Goal: Obtain resource: Obtain resource

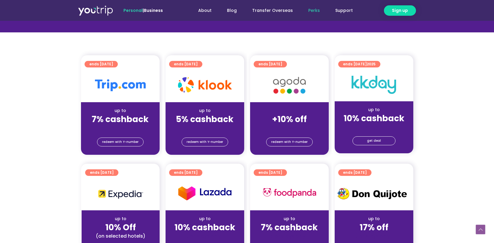
scroll to position [116, 0]
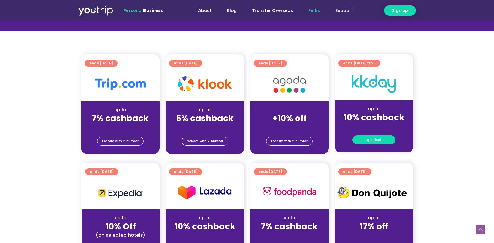
click at [370, 138] on span "get deal" at bounding box center [374, 140] width 14 height 8
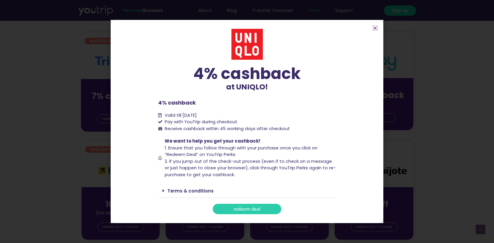
scroll to position [138, 0]
click at [374, 29] on icon "Close" at bounding box center [375, 28] width 4 height 4
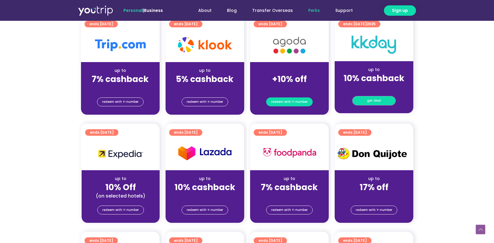
scroll to position [161, 0]
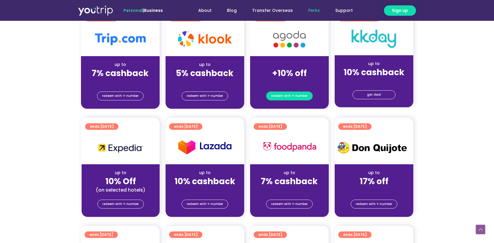
click at [281, 95] on span "redeem with Y-number" at bounding box center [289, 96] width 36 height 8
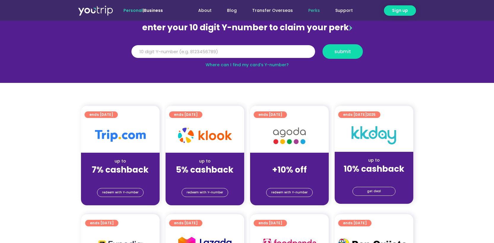
scroll to position [69, 0]
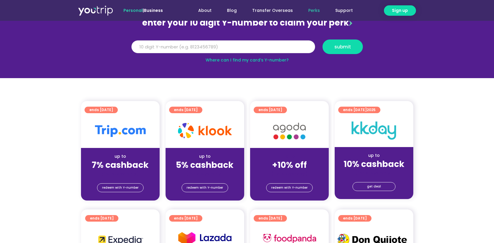
click at [197, 46] on input "Y Number" at bounding box center [223, 46] width 184 height 13
click at [241, 49] on input "Y Number" at bounding box center [223, 46] width 184 height 13
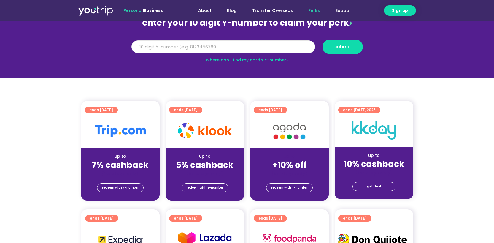
paste input "8156682994"
type input "8156682994"
click at [330, 44] on button "submit" at bounding box center [342, 46] width 40 height 15
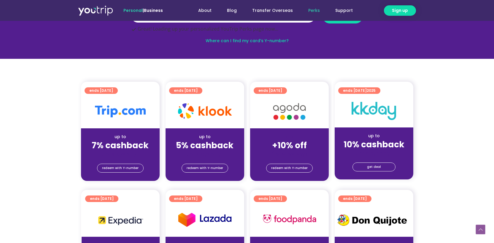
scroll to position [97, 0]
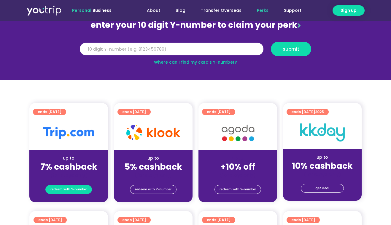
click at [73, 193] on span "redeem with Y-number" at bounding box center [68, 190] width 36 height 8
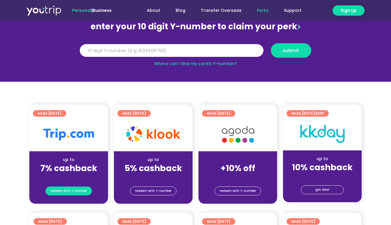
click at [78, 191] on span "redeem with Y-number" at bounding box center [68, 191] width 36 height 8
click at [61, 188] on span "redeem with Y-number" at bounding box center [68, 191] width 36 height 8
click at [107, 52] on input "Y Number" at bounding box center [172, 50] width 184 height 13
click at [113, 51] on input "Y Number" at bounding box center [172, 50] width 184 height 13
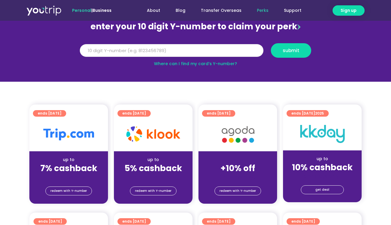
paste input "8156682994"
type input "8156682994"
click at [287, 54] on button "submit" at bounding box center [291, 50] width 40 height 15
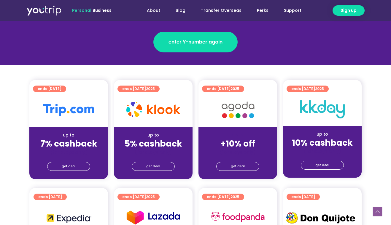
scroll to position [120, 0]
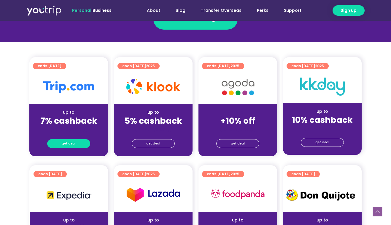
click at [68, 144] on span "get deal" at bounding box center [69, 144] width 14 height 8
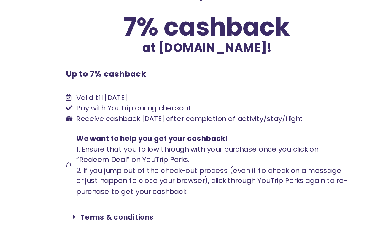
scroll to position [5, 0]
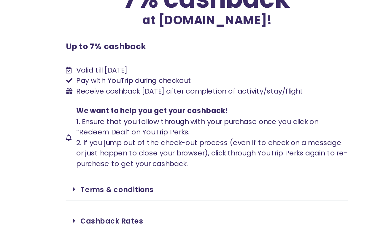
click at [169, 108] on span "Receive cashback within 60 days after completion of activity/stay/flight" at bounding box center [184, 111] width 145 height 7
drag, startPoint x: 108, startPoint y: 97, endPoint x: 273, endPoint y: 112, distance: 165.3
click at [273, 112] on ul "Valid till 30 September 2025 Pay with YouTrip during checkout Receive cashback …" at bounding box center [195, 105] width 178 height 20
copy ul "Valid till 30 September 2025 Pay with YouTrip during checkout Receive cashback …"
click at [203, 110] on span "Receive cashback within 60 days after completion of activity/stay/flight" at bounding box center [184, 111] width 143 height 6
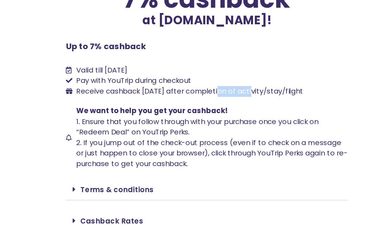
click at [203, 110] on span "Receive cashback within 60 days after completion of activity/stay/flight" at bounding box center [184, 111] width 143 height 6
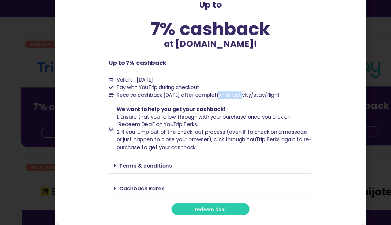
scroll to position [119, 0]
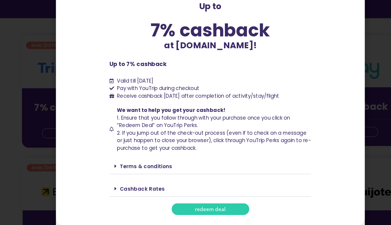
click at [58, 115] on div "Up to 7% cashback at Trip.com! Up to 7% cashback at Trip.com! Up to 7% cashback…" at bounding box center [195, 112] width 391 height 225
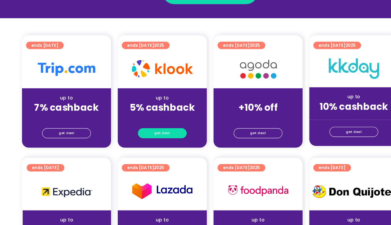
click at [139, 145] on link "get deal" at bounding box center [153, 144] width 43 height 9
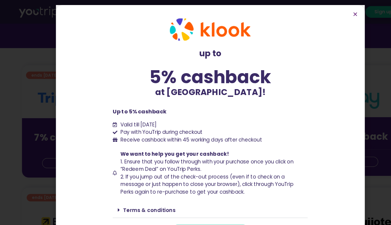
click at [35, 107] on div "up to 5% cashback at Klook! up to 5% cashback at Klook! Up to 5% cashback Valid…" at bounding box center [195, 112] width 391 height 225
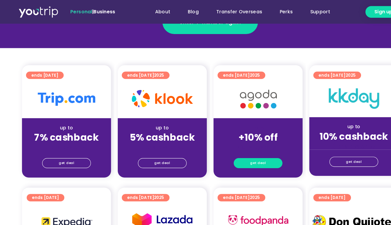
click at [235, 142] on span "get deal" at bounding box center [238, 144] width 14 height 8
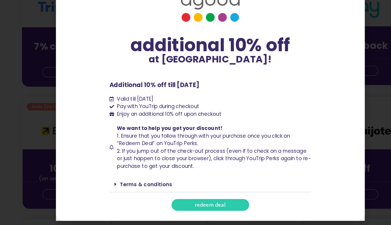
scroll to position [174, 0]
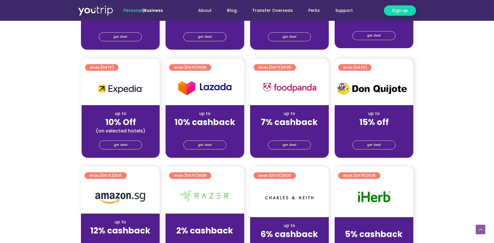
scroll to position [231, 0]
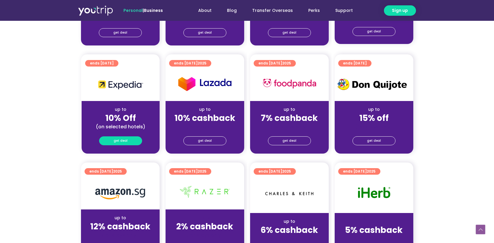
click at [126, 141] on span "get deal" at bounding box center [121, 140] width 14 height 8
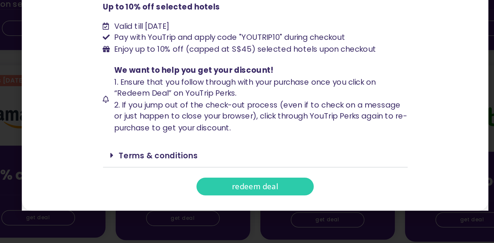
scroll to position [287, 0]
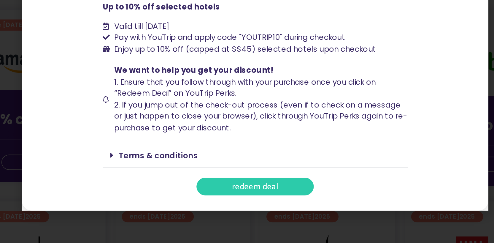
click at [184, 192] on link "Terms & conditions" at bounding box center [190, 191] width 46 height 6
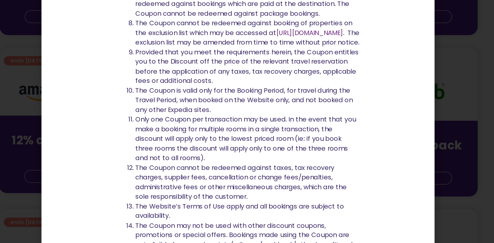
scroll to position [286, 0]
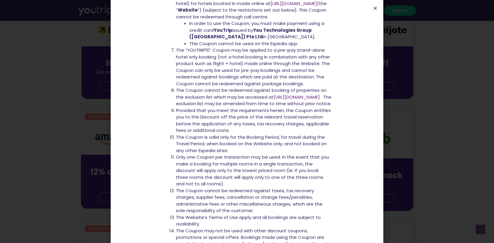
click at [110, 144] on div "up to 10% off at Expedia! up to 10% off at Expedia! Up to 10% off selected hote…" at bounding box center [247, 121] width 494 height 243
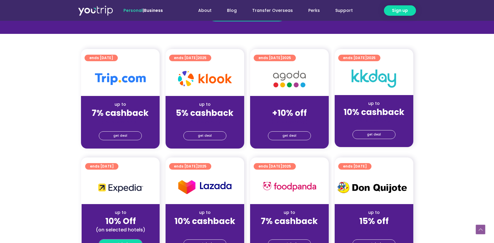
scroll to position [111, 0]
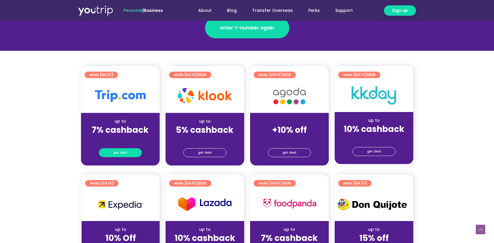
click at [110, 149] on link "get deal" at bounding box center [120, 152] width 43 height 9
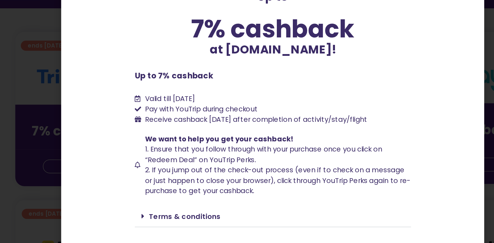
click at [94, 85] on div "Up to 7% cashback at Trip.com! Up to 7% cashback at Trip.com! Up to 7% cashback…" at bounding box center [247, 121] width 494 height 243
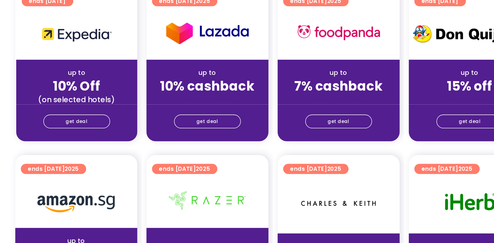
scroll to position [207, 0]
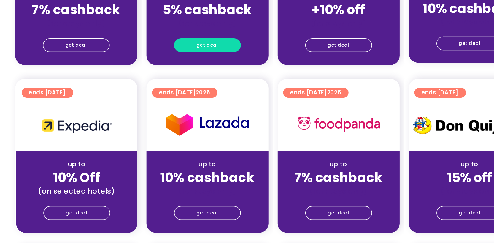
click at [205, 60] on span "get deal" at bounding box center [205, 57] width 14 height 8
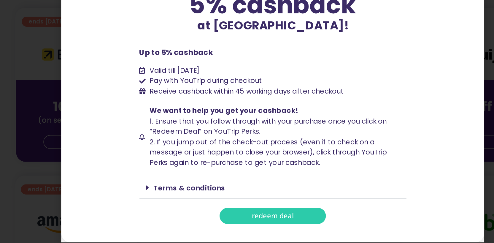
scroll to position [227, 0]
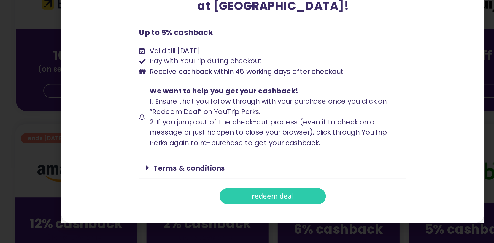
click at [176, 197] on link "Terms & conditions" at bounding box center [193, 194] width 46 height 6
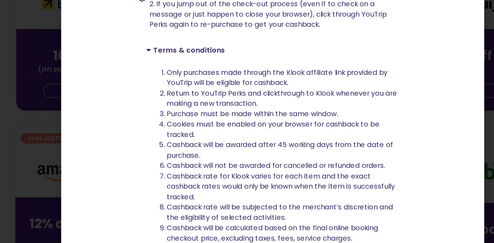
scroll to position [64, 0]
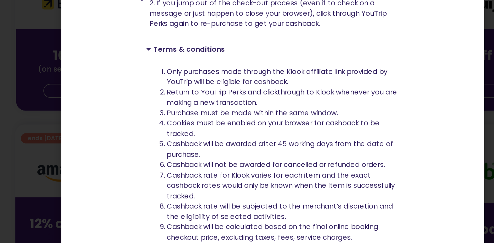
click at [88, 149] on div "up to 5% cashback at Klook! up to 5% cashback at Klook! Up to 5% cashback Valid…" at bounding box center [247, 121] width 494 height 243
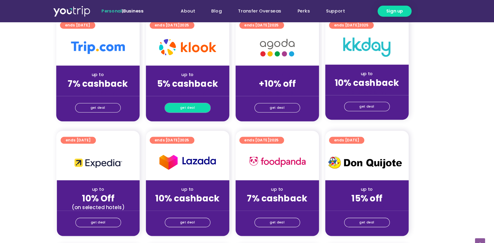
scroll to position [66, 0]
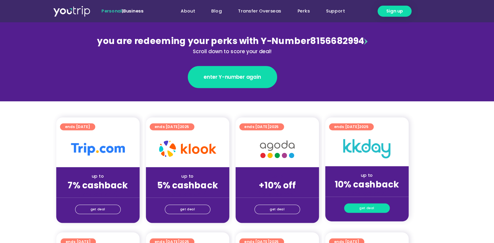
click at [371, 198] on span "get deal" at bounding box center [374, 196] width 14 height 8
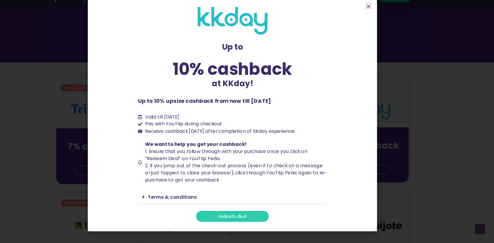
scroll to position [90, 0]
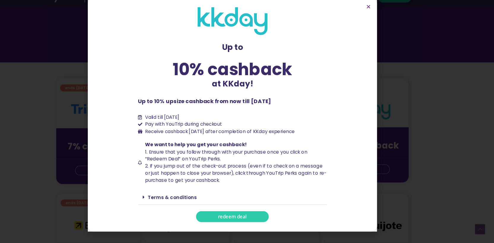
click at [171, 200] on link "Terms & conditions" at bounding box center [190, 199] width 46 height 6
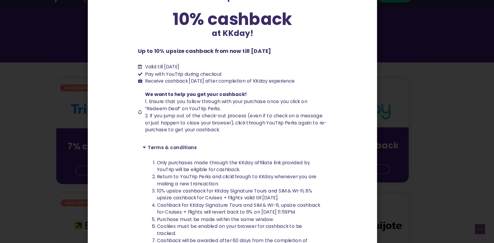
scroll to position [36, 0]
click at [76, 129] on div "Up to 10% cashback at KKday! Up to 10% cashback at KKday! Up to 10% upsize cash…" at bounding box center [247, 121] width 494 height 243
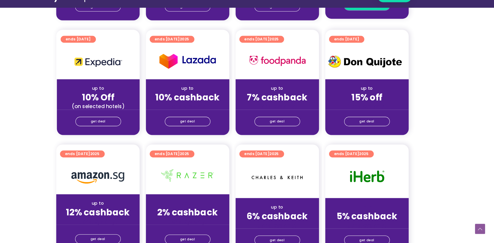
scroll to position [205, 0]
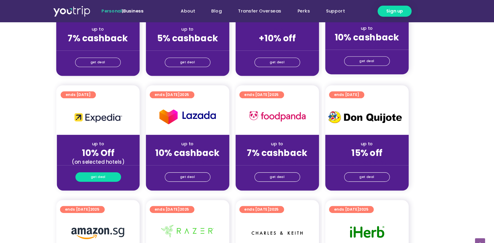
click at [109, 165] on link "get deal" at bounding box center [120, 166] width 43 height 9
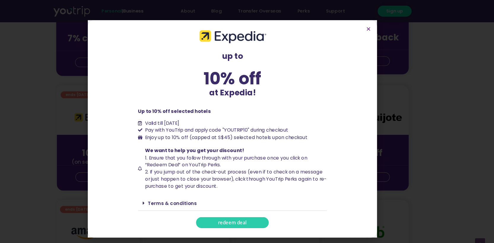
click at [86, 111] on div "up to 10% off at Expedia! up to 10% off at Expedia! Up to 10% off selected hote…" at bounding box center [247, 121] width 494 height 243
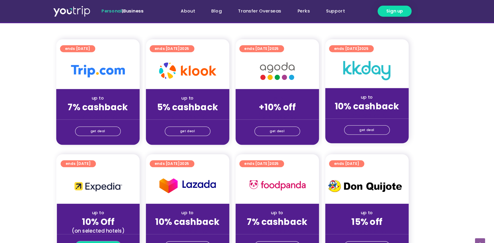
scroll to position [134, 0]
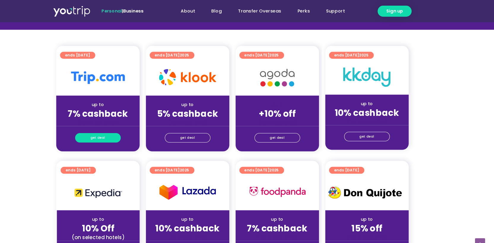
click at [114, 125] on span "get deal" at bounding box center [120, 129] width 14 height 8
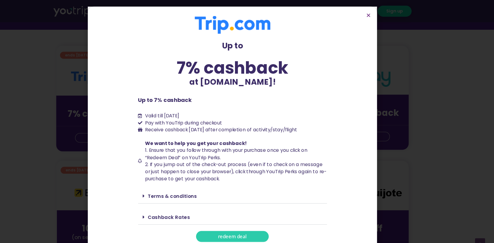
click at [69, 109] on div "Up to 7% cashback at Trip.com! Up to 7% cashback at Trip.com! Up to 7% cashback…" at bounding box center [247, 121] width 494 height 243
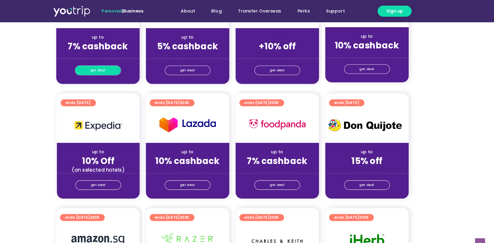
scroll to position [181, 0]
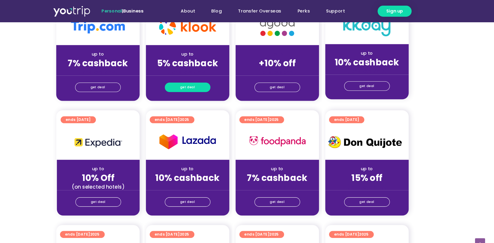
click at [208, 81] on span "get deal" at bounding box center [205, 82] width 14 height 8
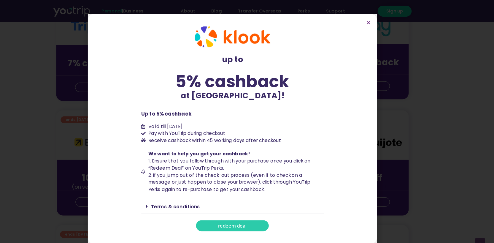
click at [424, 170] on div "up to 5% cashback at Klook! up to 5% cashback at Klook! Up to 5% cashback Valid…" at bounding box center [247, 121] width 494 height 243
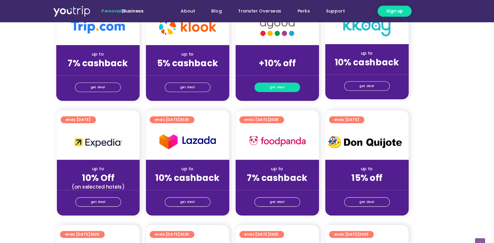
click at [278, 80] on link "get deal" at bounding box center [289, 82] width 43 height 9
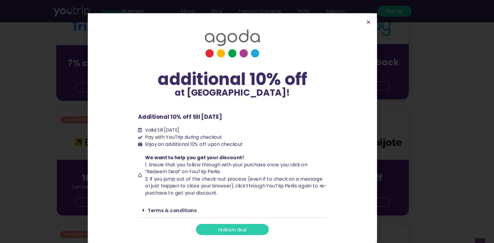
click at [423, 175] on div "additional 10% off at Agoda! additional 10% off at Agoda! Additional 10% off ti…" at bounding box center [247, 121] width 494 height 243
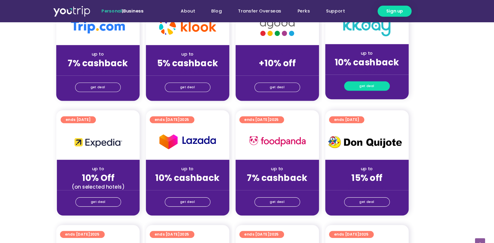
click at [364, 83] on link "get deal" at bounding box center [373, 81] width 43 height 9
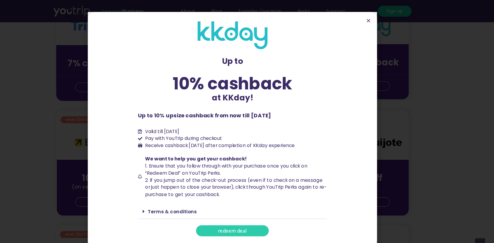
click at [433, 152] on div "Up to 10% cashback at KKday! Up to 10% cashback at KKday! Up to 10% upsize cash…" at bounding box center [247, 121] width 494 height 243
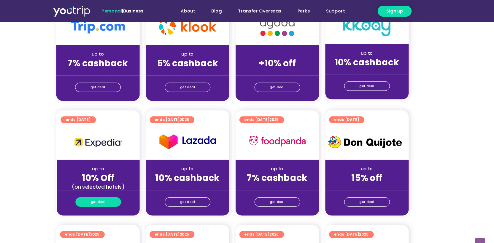
click at [123, 188] on span "get deal" at bounding box center [121, 190] width 14 height 8
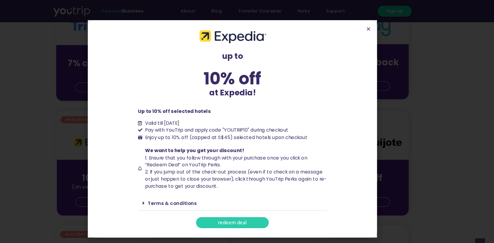
click at [74, 126] on div "up to 10% off at Expedia! up to 10% off at Expedia! Up to 10% off selected hote…" at bounding box center [247, 121] width 494 height 243
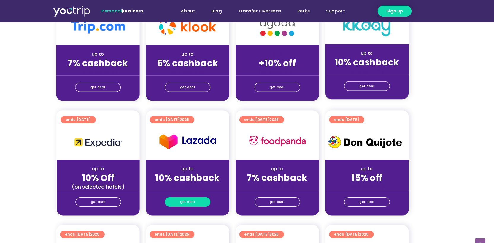
click at [192, 189] on link "get deal" at bounding box center [204, 190] width 43 height 9
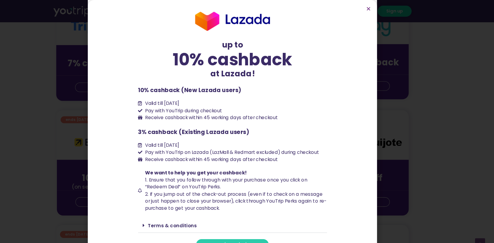
click at [68, 122] on div "up to 10% cashback at Lazada! up to 10% cashback at Lazada! 10% cashback (New L…" at bounding box center [247, 121] width 494 height 243
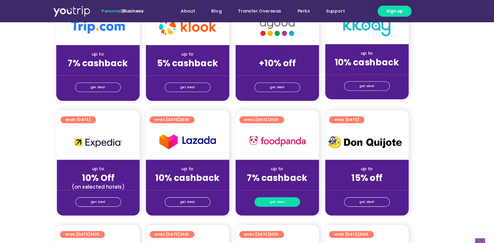
click at [280, 193] on link "get deal" at bounding box center [289, 190] width 43 height 9
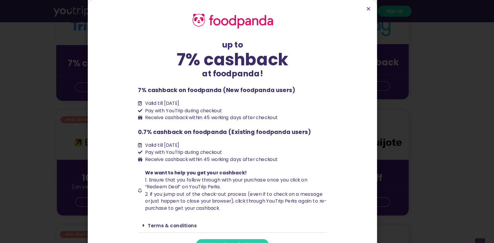
click at [426, 166] on div "up to 7% cashback at foodpanda! up to 7% cashback at foodpanda! 7% cashback on …" at bounding box center [247, 121] width 494 height 243
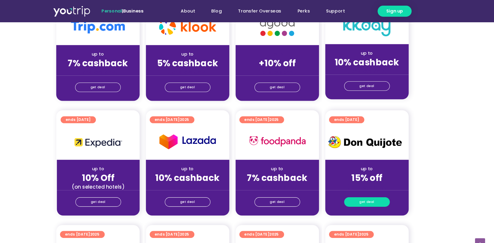
click at [372, 190] on span "get deal" at bounding box center [374, 190] width 14 height 8
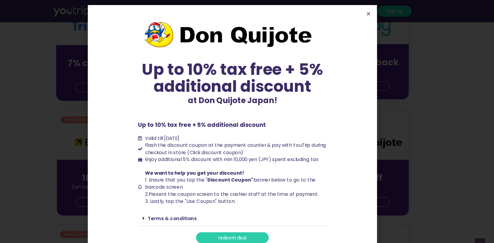
click at [424, 186] on div "Up to 10% tax free + 5% additional discount at Don Quijote Japan! Up to 10% tax…" at bounding box center [247, 121] width 494 height 243
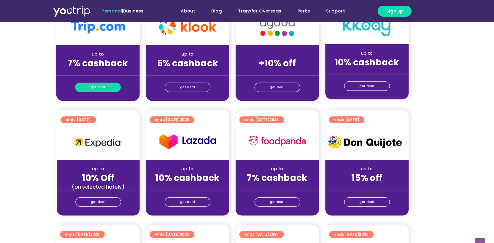
click at [107, 82] on link "get deal" at bounding box center [120, 82] width 43 height 9
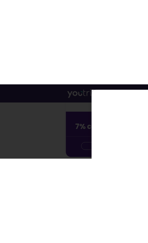
scroll to position [182, 0]
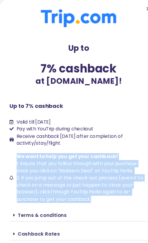
drag, startPoint x: 16, startPoint y: 147, endPoint x: 94, endPoint y: 186, distance: 87.1
click at [94, 186] on span "We want to help you get your cashback! 1. Ensure that you follow through with y…" at bounding box center [76, 167] width 125 height 47
copy span "We want to help you get your cashback! 1. Ensure that you follow through with y…"
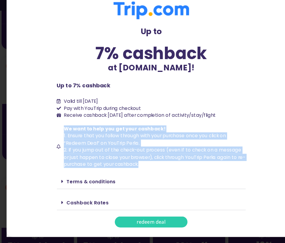
scroll to position [230, 0]
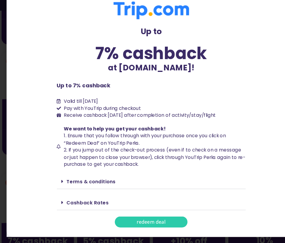
click at [93, 186] on link "Terms & conditions" at bounding box center [86, 184] width 46 height 6
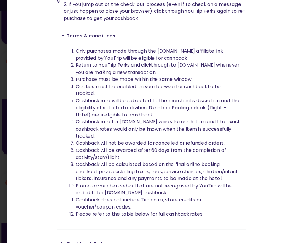
scroll to position [140, 0]
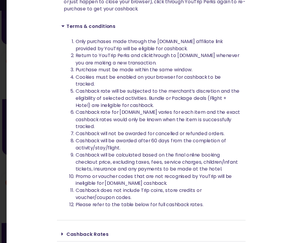
click at [106, 87] on li "Cookies must be enabled on your browser for cashback to be tracked." at bounding box center [149, 89] width 156 height 13
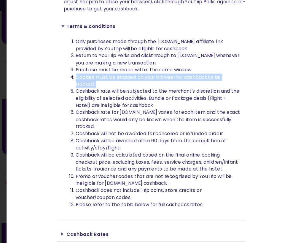
click at [106, 87] on li "Cookies must be enabled on your browser for cashback to be tracked." at bounding box center [149, 89] width 156 height 13
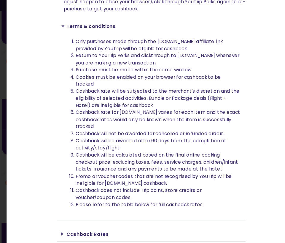
click at [109, 140] on li "Cashback will not be awarded for cancelled or refunded orders." at bounding box center [149, 139] width 156 height 7
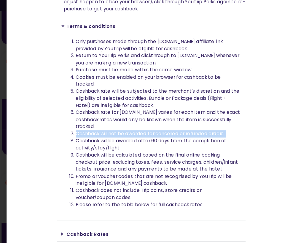
click at [109, 140] on li "Cashback will not be awarded for cancelled or refunded orders." at bounding box center [149, 139] width 156 height 7
copy li "Cashback will not be awarded for cancelled or refunded orders."
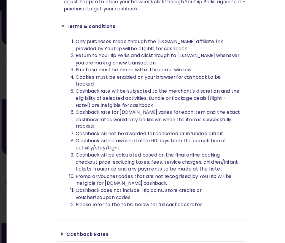
click at [138, 164] on li "Cashback will be calculated based on the final online booking checkout price, e…" at bounding box center [149, 166] width 156 height 20
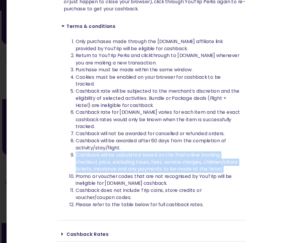
click at [138, 164] on li "Cashback will be calculated based on the final online booking checkout price, e…" at bounding box center [149, 166] width 156 height 20
copy li "Cashback will be calculated based on the final online booking checkout price, e…"
click at [138, 164] on li "Cashback will be calculated based on the final online booking checkout price, e…" at bounding box center [149, 166] width 156 height 20
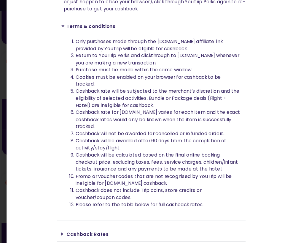
scroll to position [164, 0]
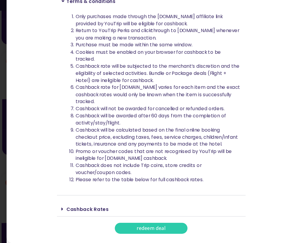
click at [72, 212] on link "Cashback Rates" at bounding box center [83, 210] width 40 height 6
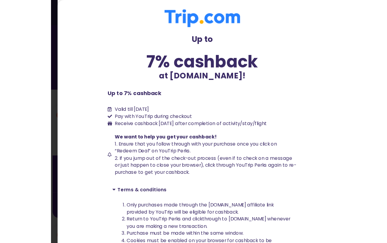
scroll to position [78, 0]
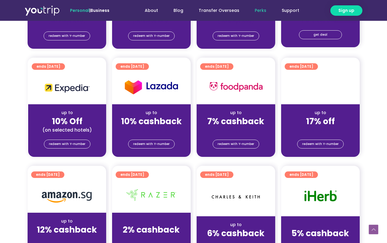
scroll to position [82, 0]
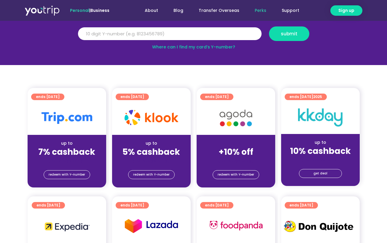
click at [236, 125] on img at bounding box center [235, 118] width 47 height 24
